Goal: Check status

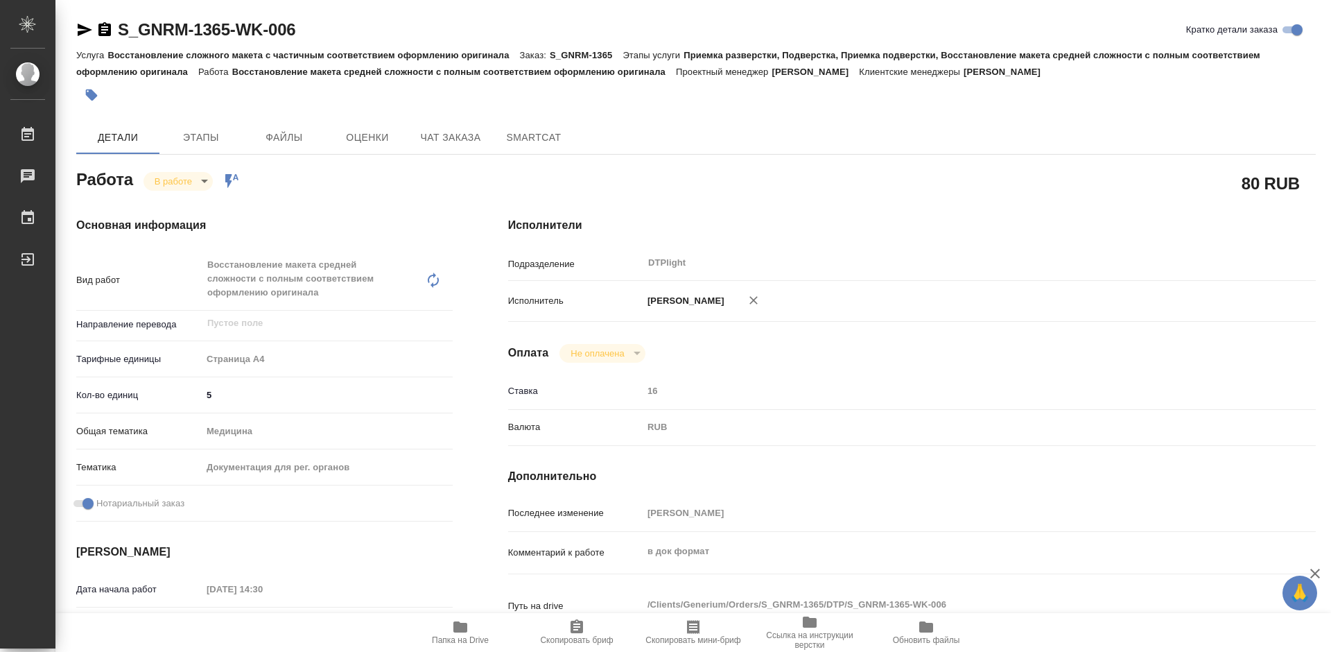
scroll to position [139, 0]
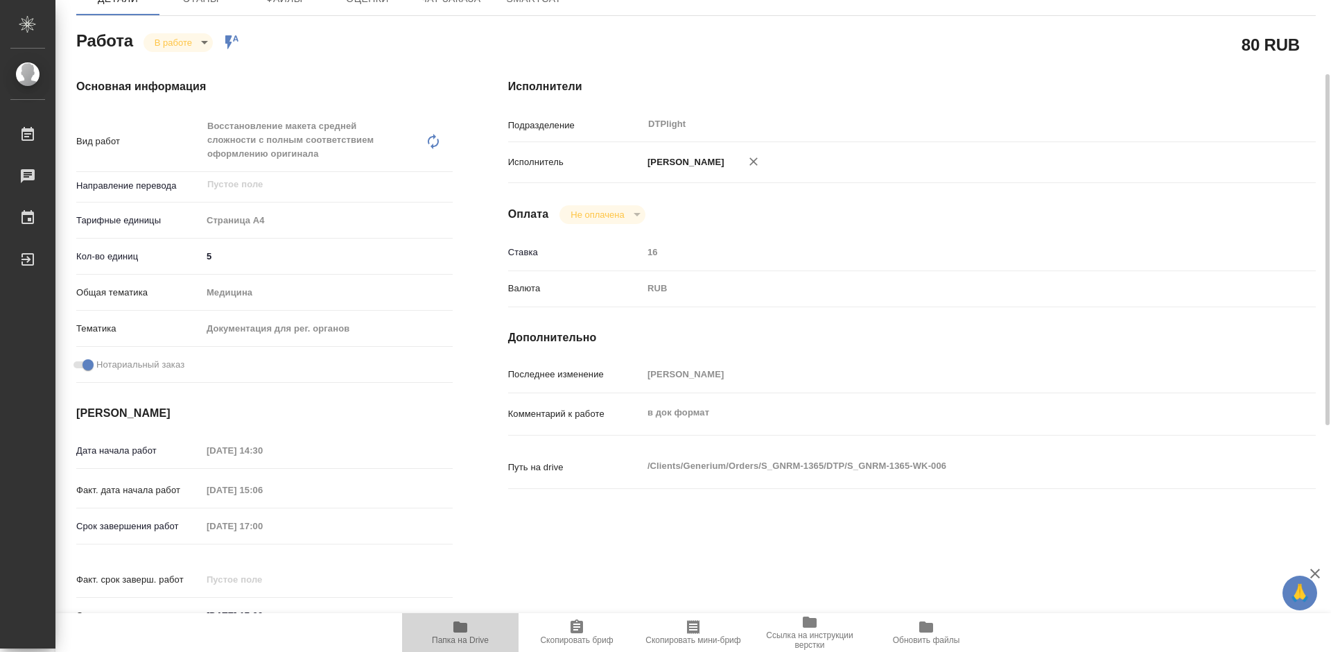
click at [471, 636] on span "Папка на Drive" at bounding box center [460, 640] width 57 height 10
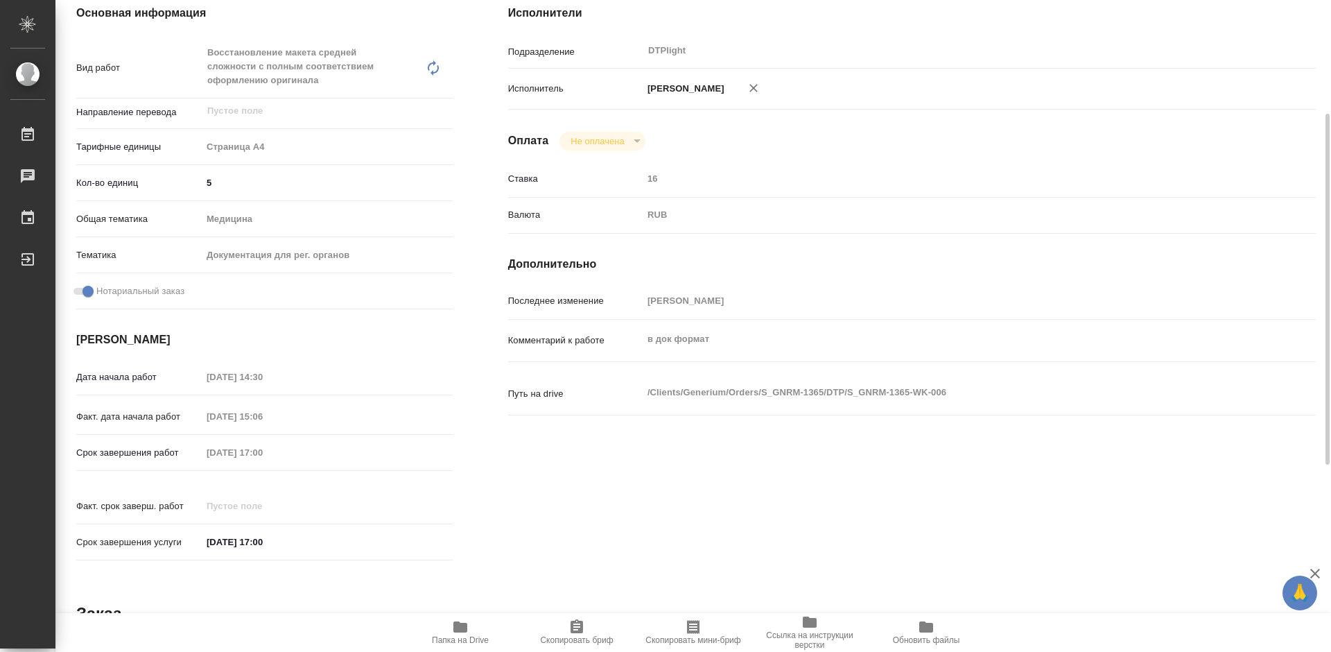
scroll to position [0, 0]
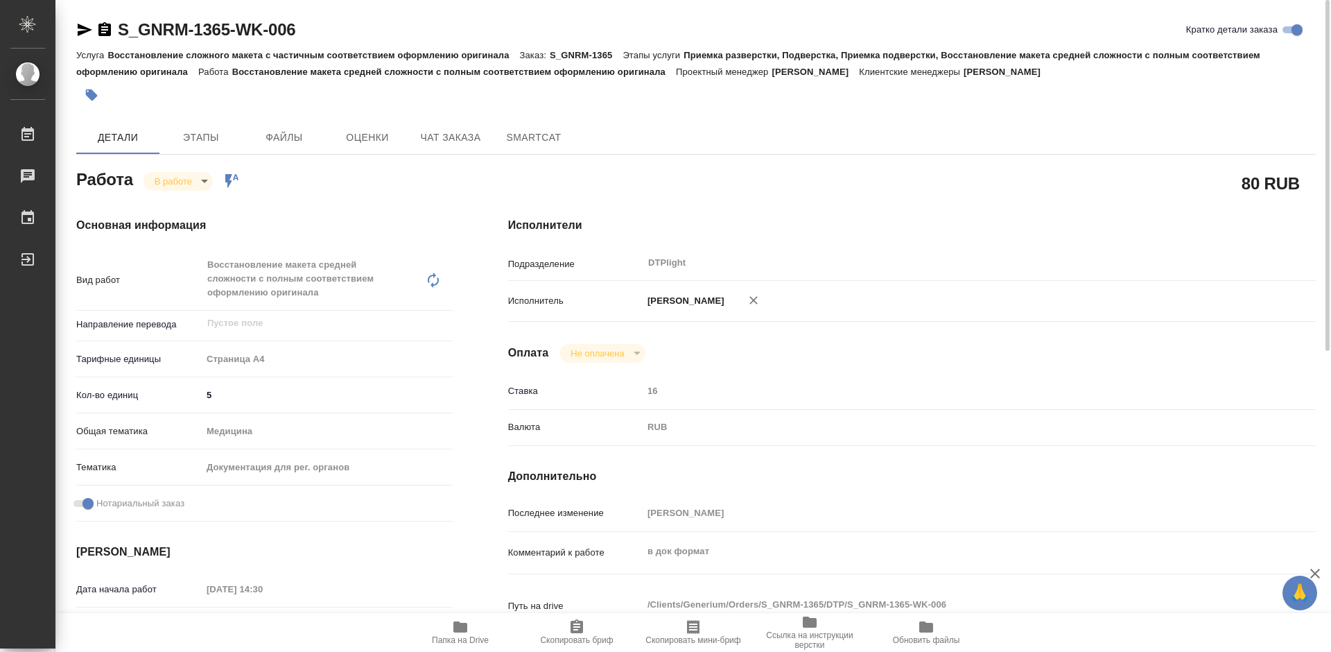
click at [196, 175] on body "🙏 .cls-1 fill:#fff; AWATERA [PERSON_NAME] Работы 0 Чаты График Выйти S_GNRM-136…" at bounding box center [665, 326] width 1331 height 652
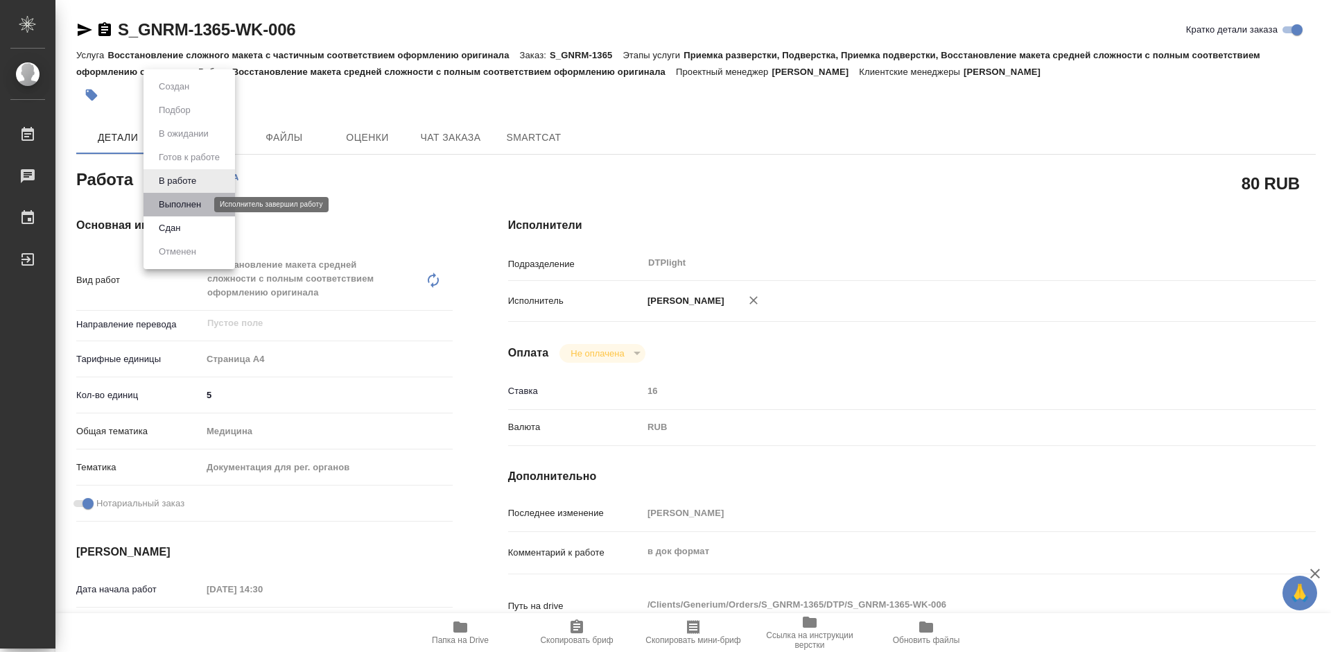
click at [188, 201] on button "Выполнен" at bounding box center [180, 204] width 51 height 15
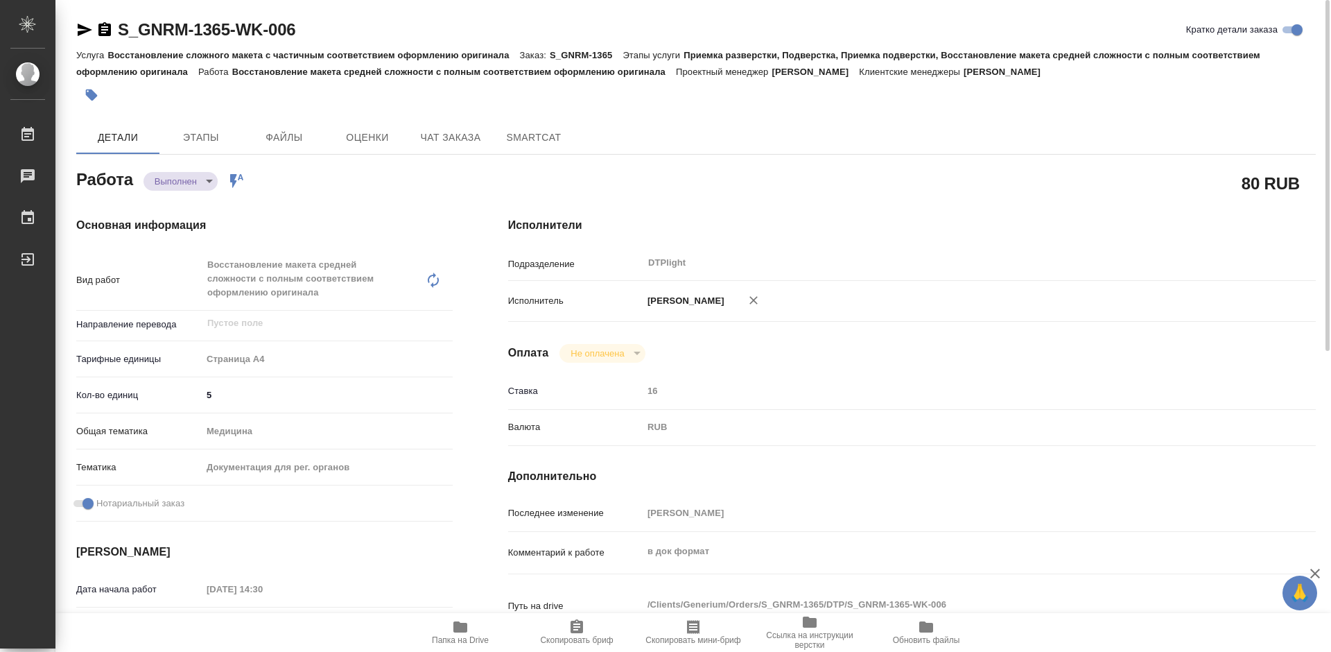
type textarea "x"
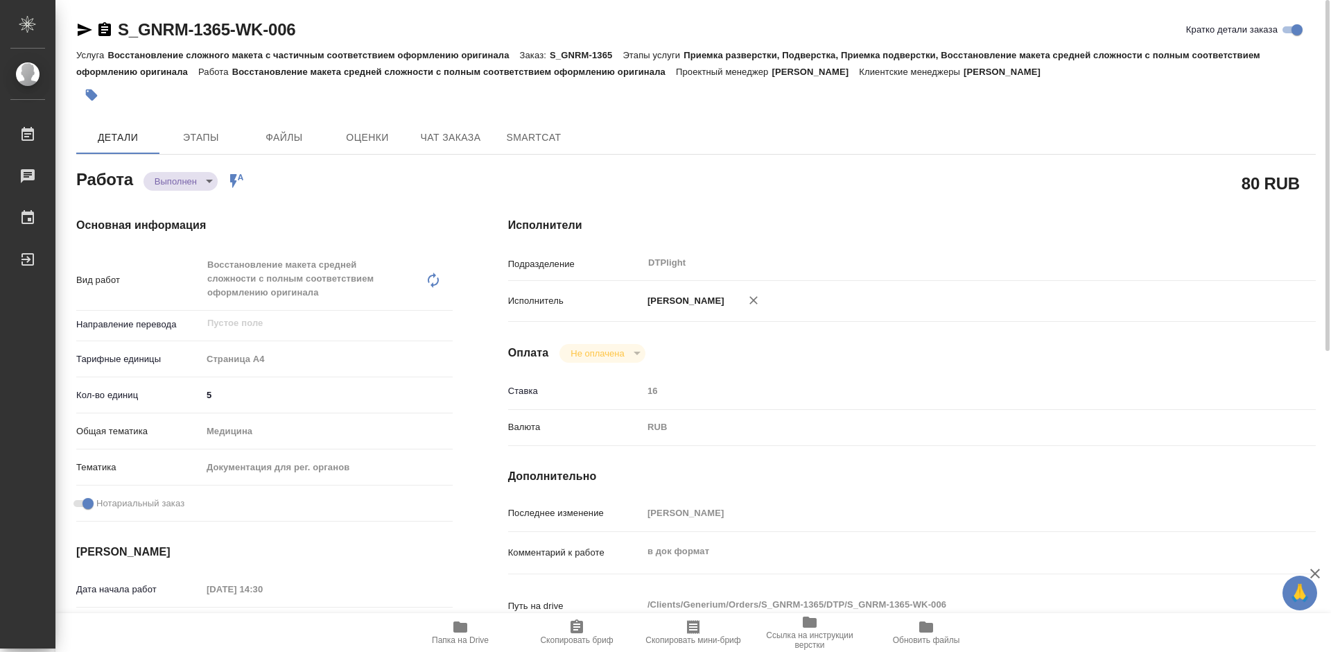
type textarea "x"
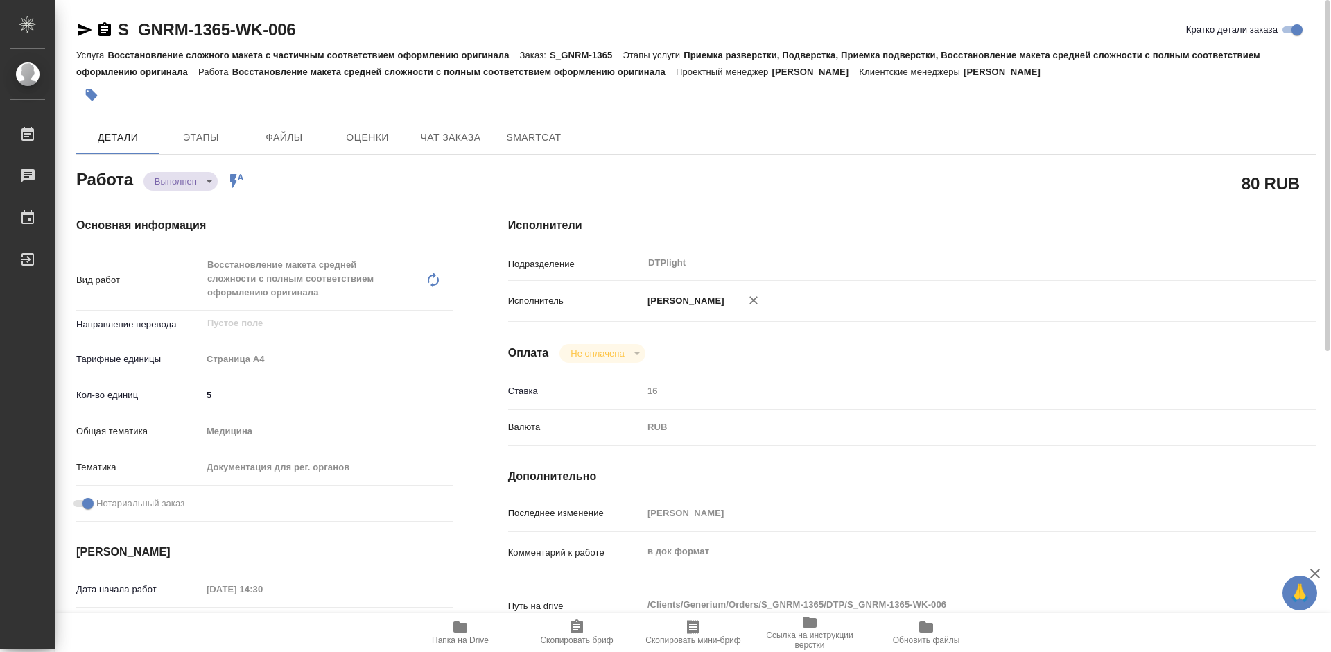
type textarea "x"
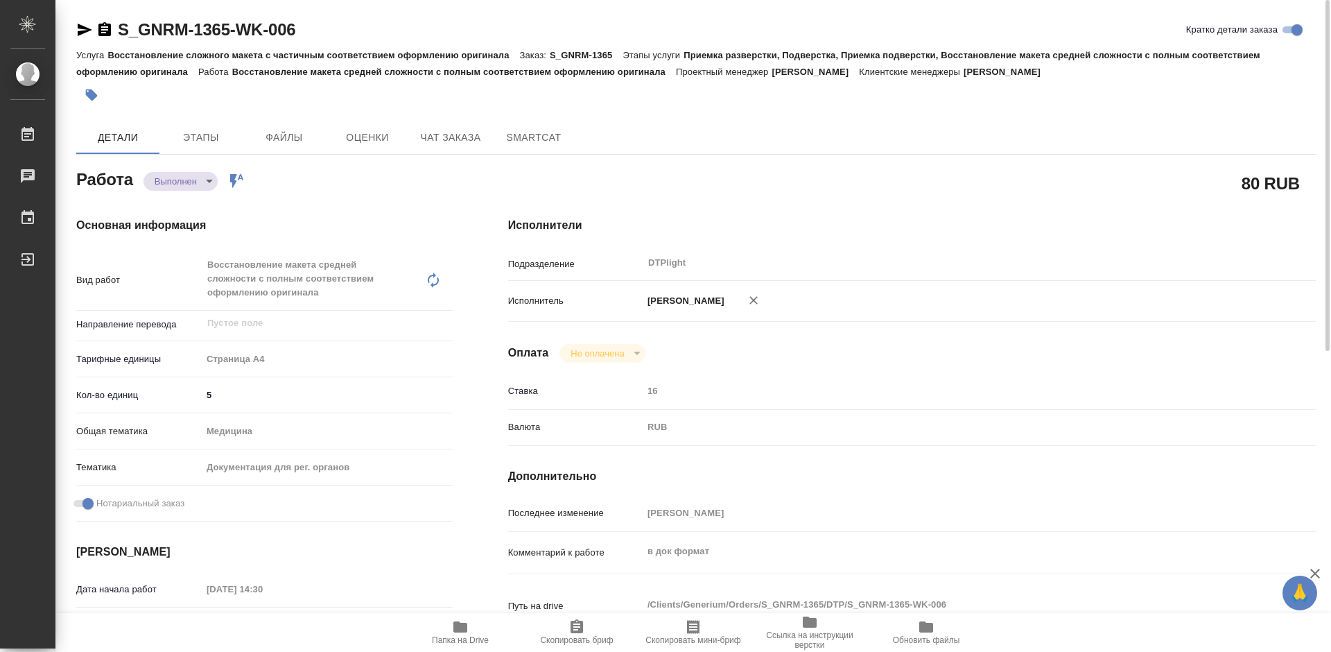
type textarea "x"
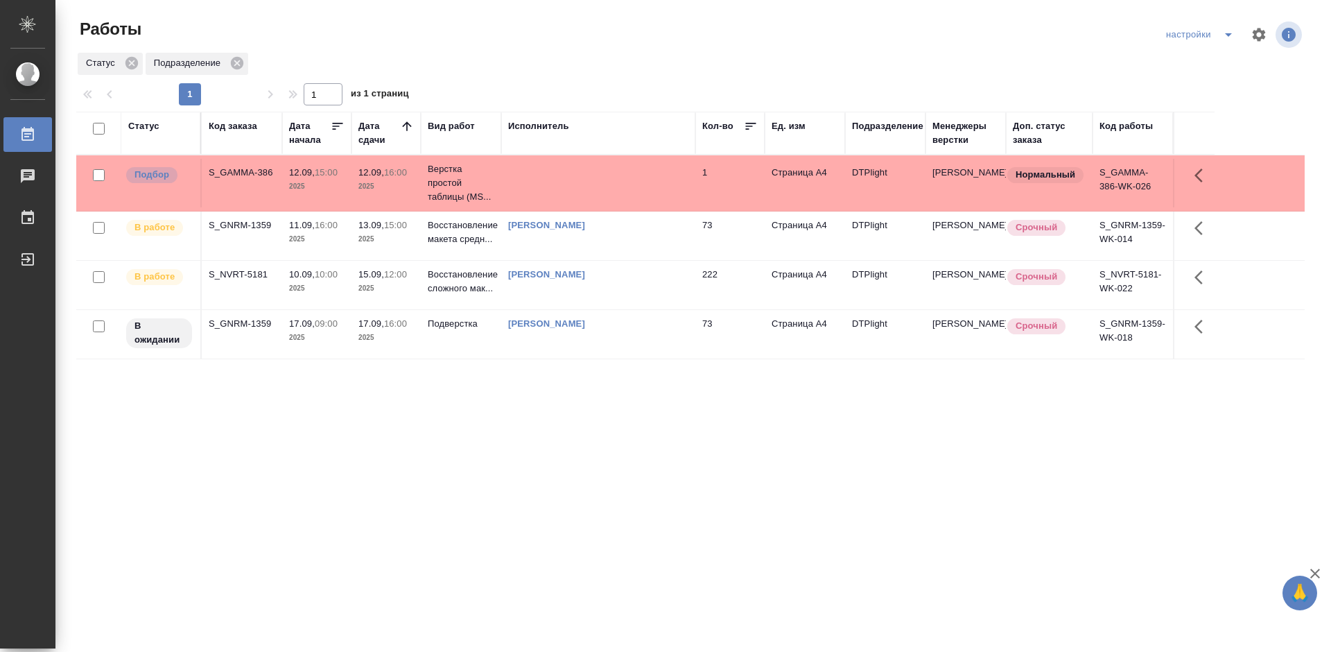
click at [759, 420] on div "Статус Код заказа Дата начала Дата сдачи Вид работ Исполнитель Кол-во Ед. изм П…" at bounding box center [690, 361] width 1228 height 499
